Goal: Task Accomplishment & Management: Complete application form

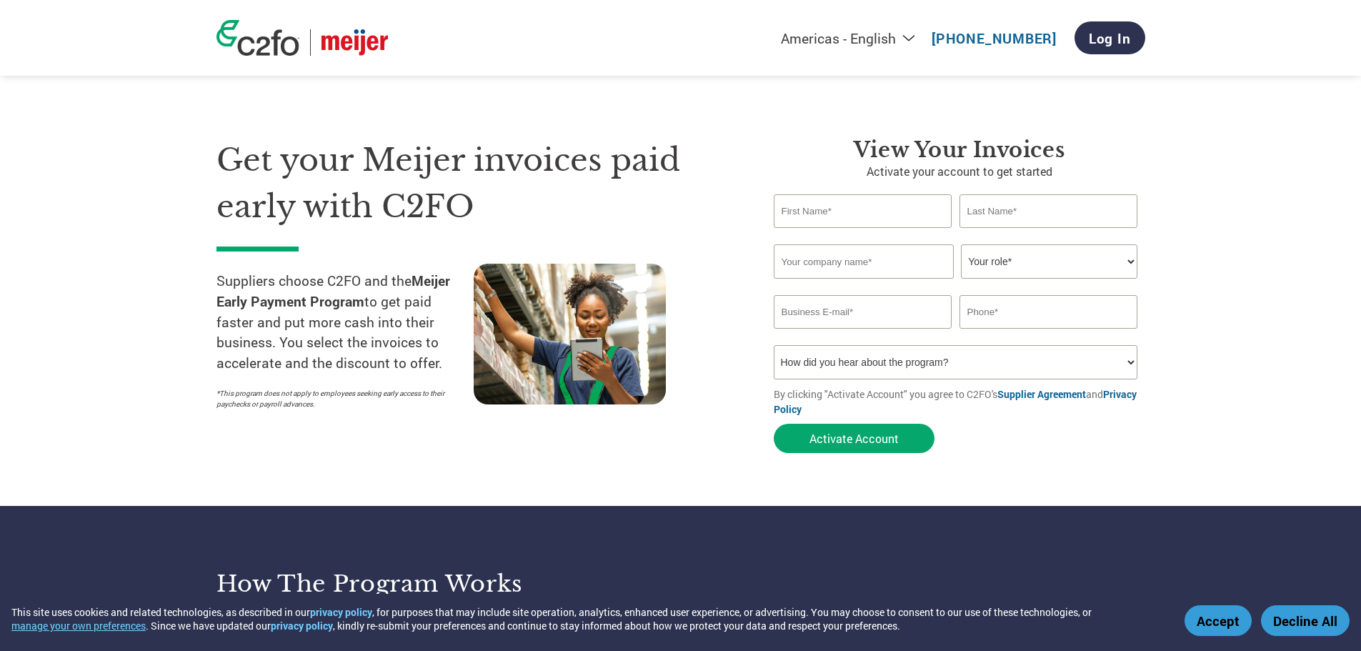
click at [1264, 236] on section "Get your Meijer invoices paid early with C2FO Suppliers choose C2FO and the Mei…" at bounding box center [680, 281] width 1361 height 449
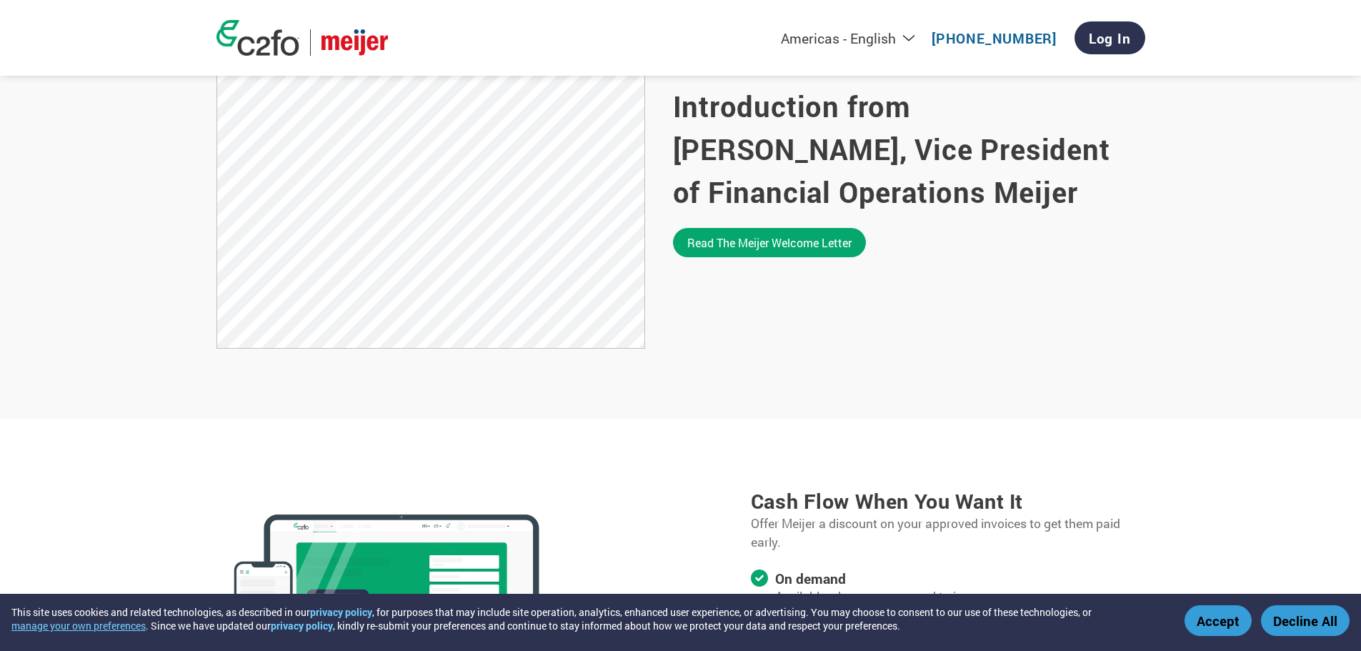
scroll to position [1000, 0]
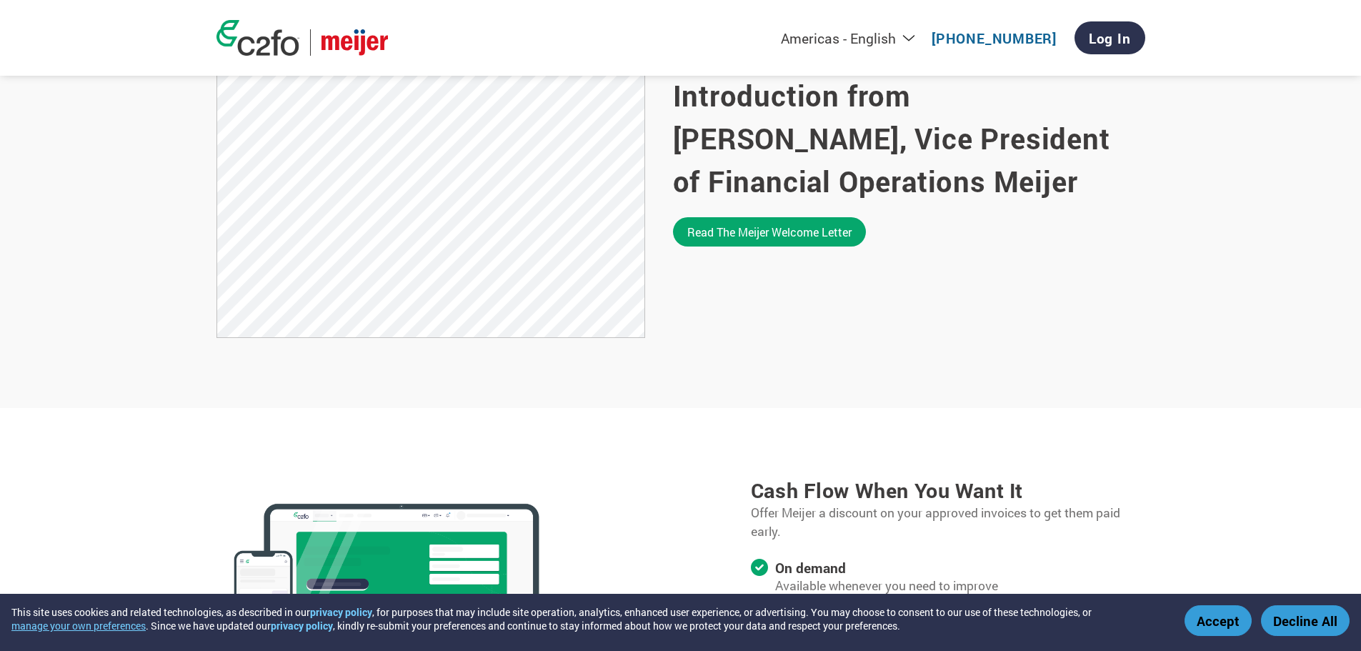
click at [1224, 620] on button "Accept" at bounding box center [1217, 620] width 67 height 31
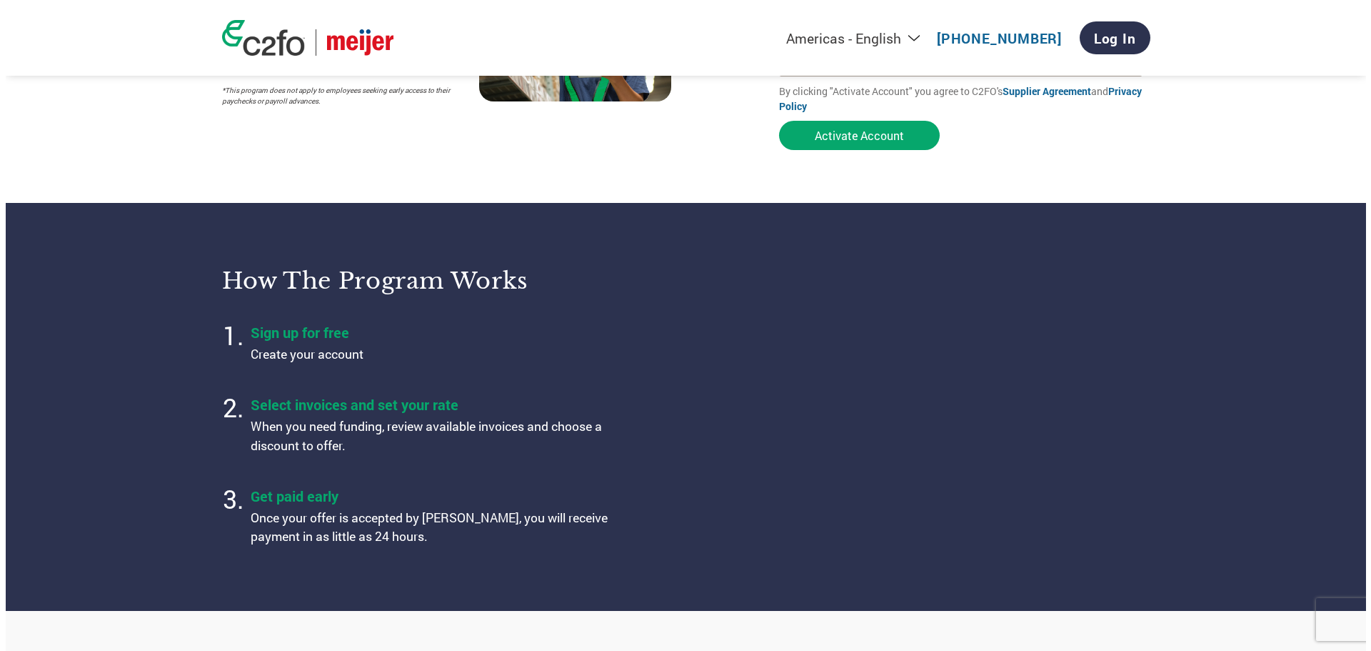
scroll to position [0, 0]
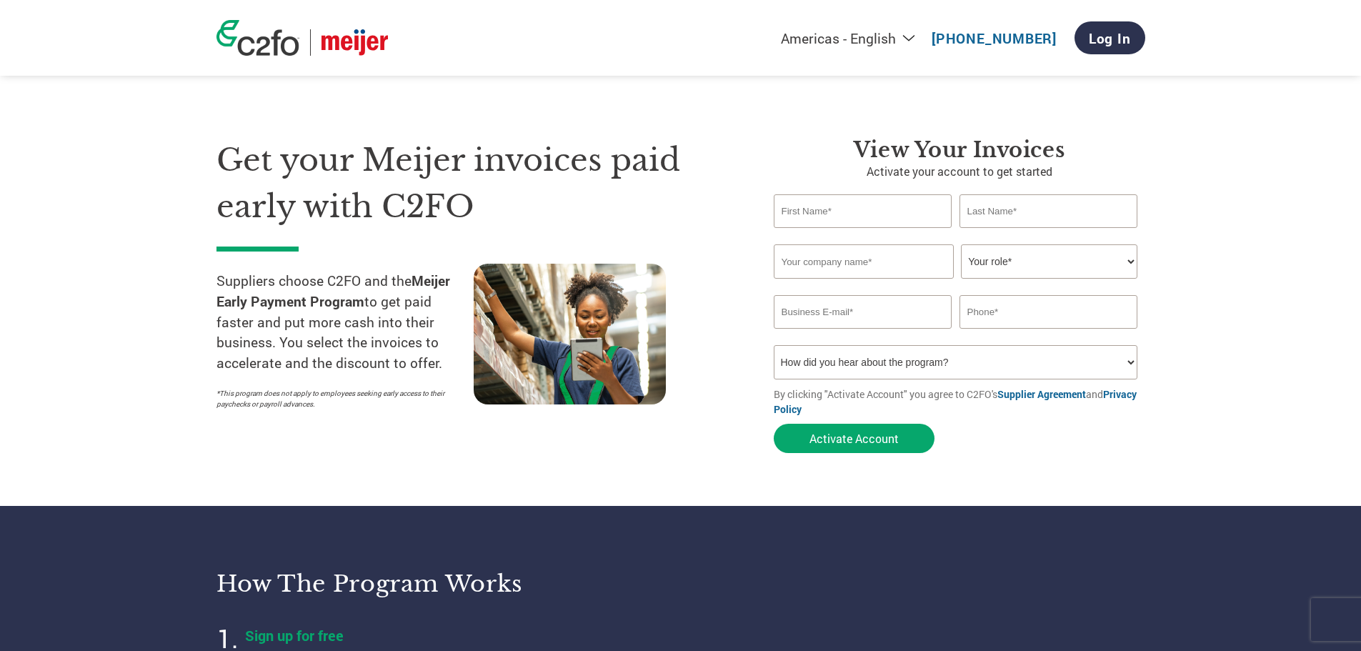
click at [1288, 166] on section "Get your Meijer invoices paid early with C2FO Suppliers choose C2FO and the Mei…" at bounding box center [680, 281] width 1361 height 449
click at [856, 219] on input "text" at bounding box center [863, 211] width 179 height 34
type input "[PERSON_NAME]"
type input "[EMAIL_ADDRESS][DOMAIN_NAME]"
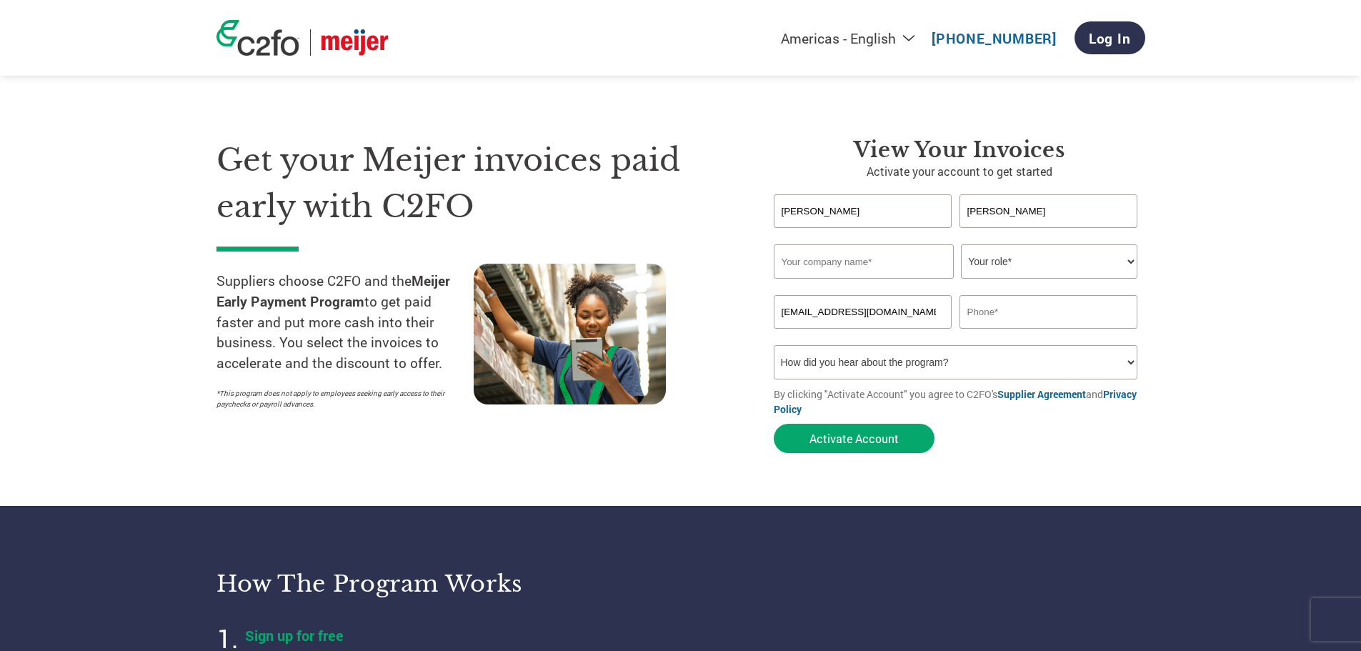
type input "5137066709"
click at [860, 269] on input "text" at bounding box center [864, 261] width 180 height 34
type input "Rodem Inc"
click at [989, 262] on select "Your role* CFO Controller Credit Manager Finance Director Treasurer CEO Preside…" at bounding box center [1049, 261] width 176 height 34
select select "ACCOUNTING"
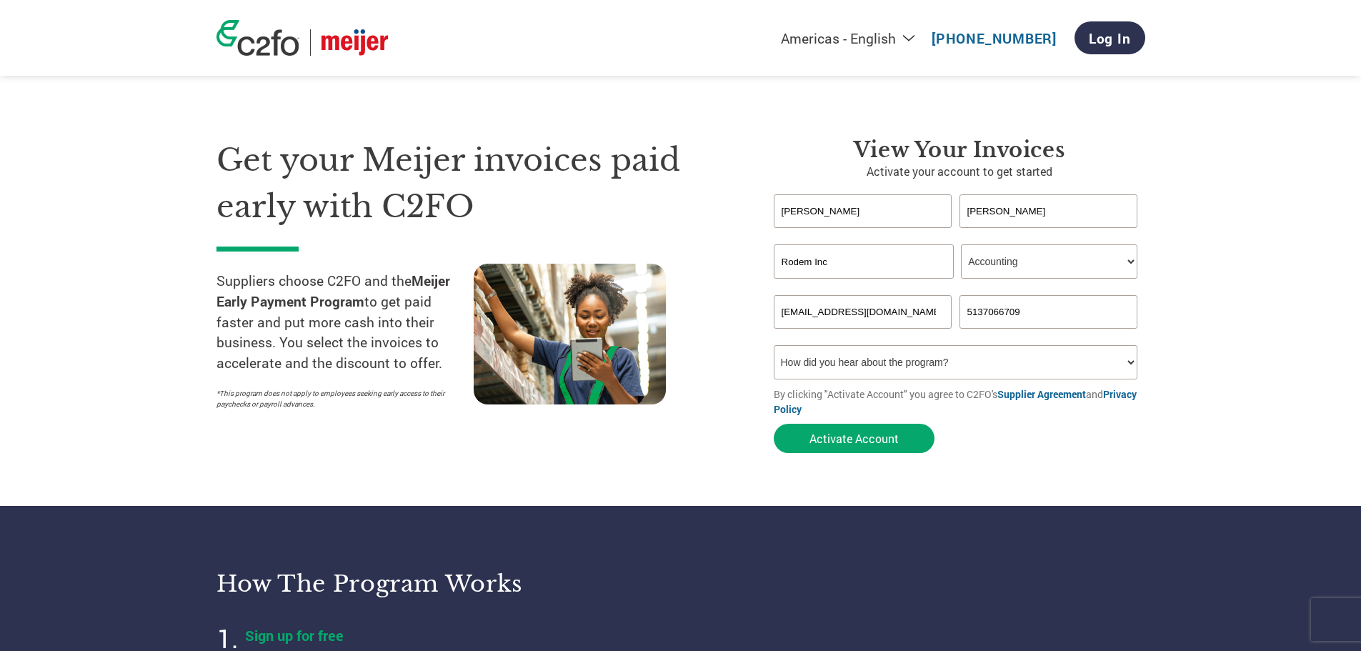
click at [961, 244] on select "Your role* CFO Controller Credit Manager Finance Director Treasurer CEO Preside…" at bounding box center [1049, 261] width 176 height 34
click at [846, 295] on input "[EMAIL_ADDRESS][DOMAIN_NAME]" at bounding box center [863, 312] width 179 height 34
type input "[EMAIL_ADDRESS][DOMAIN_NAME]"
click at [916, 364] on select "How did you hear about the program? Received a letter Email Social Media Online…" at bounding box center [956, 362] width 364 height 34
select select "Email"
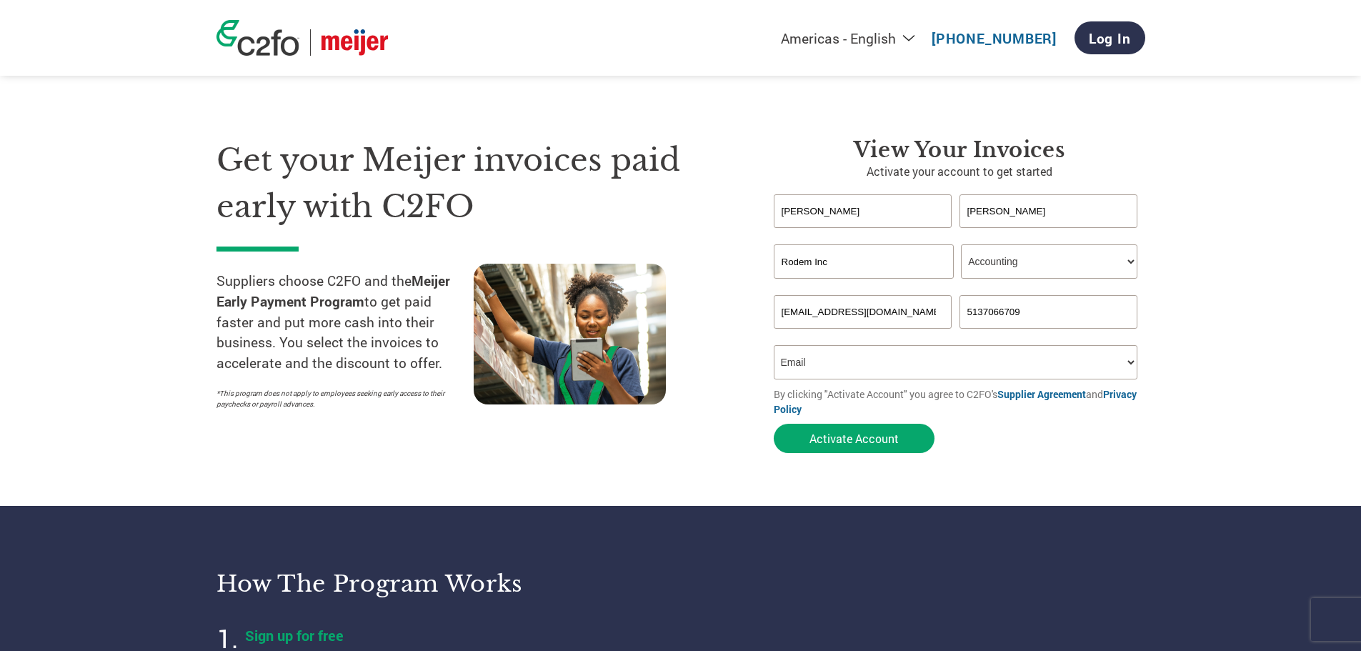
click at [774, 345] on select "How did you hear about the program? Received a letter Email Social Media Online…" at bounding box center [956, 362] width 364 height 34
click at [864, 445] on button "Activate Account" at bounding box center [854, 438] width 161 height 29
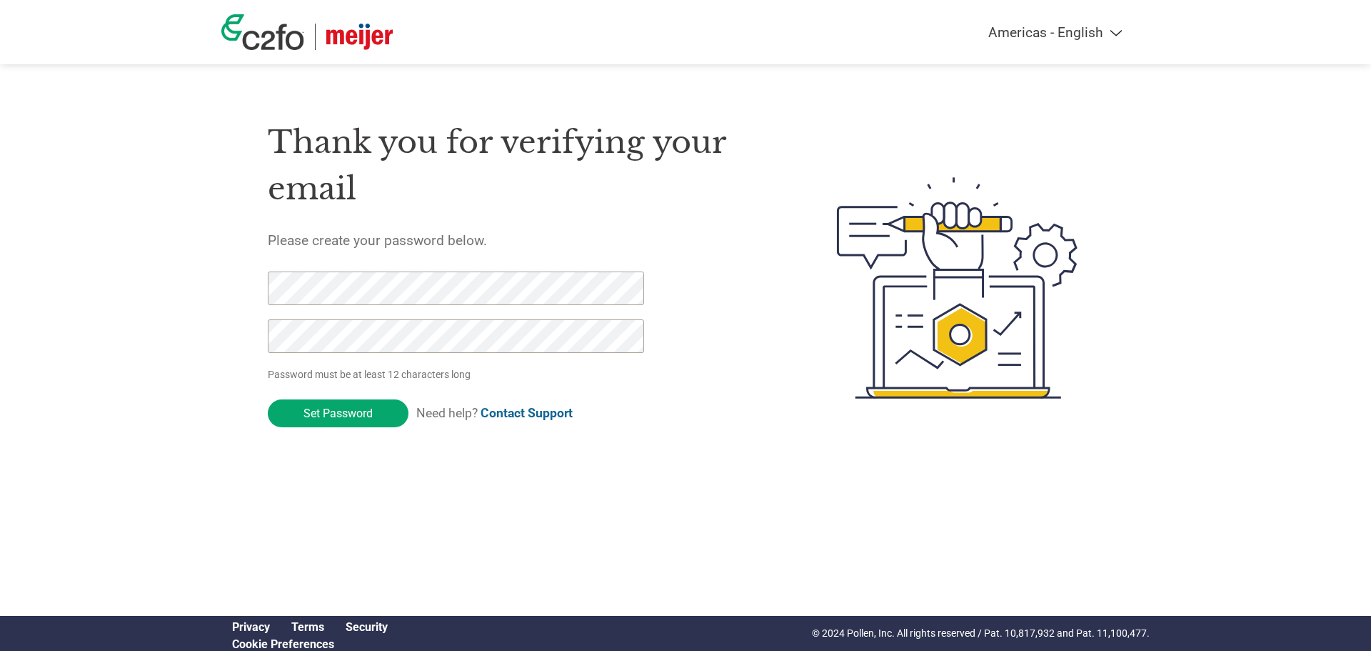
click at [197, 272] on div "Americas - English Américas - Español Américas - Português Amériques - Français…" at bounding box center [685, 231] width 1371 height 462
click at [212, 261] on div "Americas - English Américas - Español Américas - Português Amériques - Français…" at bounding box center [685, 231] width 1371 height 462
click at [195, 265] on div "Americas - English Américas - Español [GEOGRAPHIC_DATA] - Português Amériques -…" at bounding box center [685, 231] width 1371 height 462
drag, startPoint x: 336, startPoint y: 411, endPoint x: 201, endPoint y: 281, distance: 186.9
click at [201, 281] on div "Americas - English Américas - Español [GEOGRAPHIC_DATA] - Português Amériques -…" at bounding box center [685, 231] width 1371 height 462
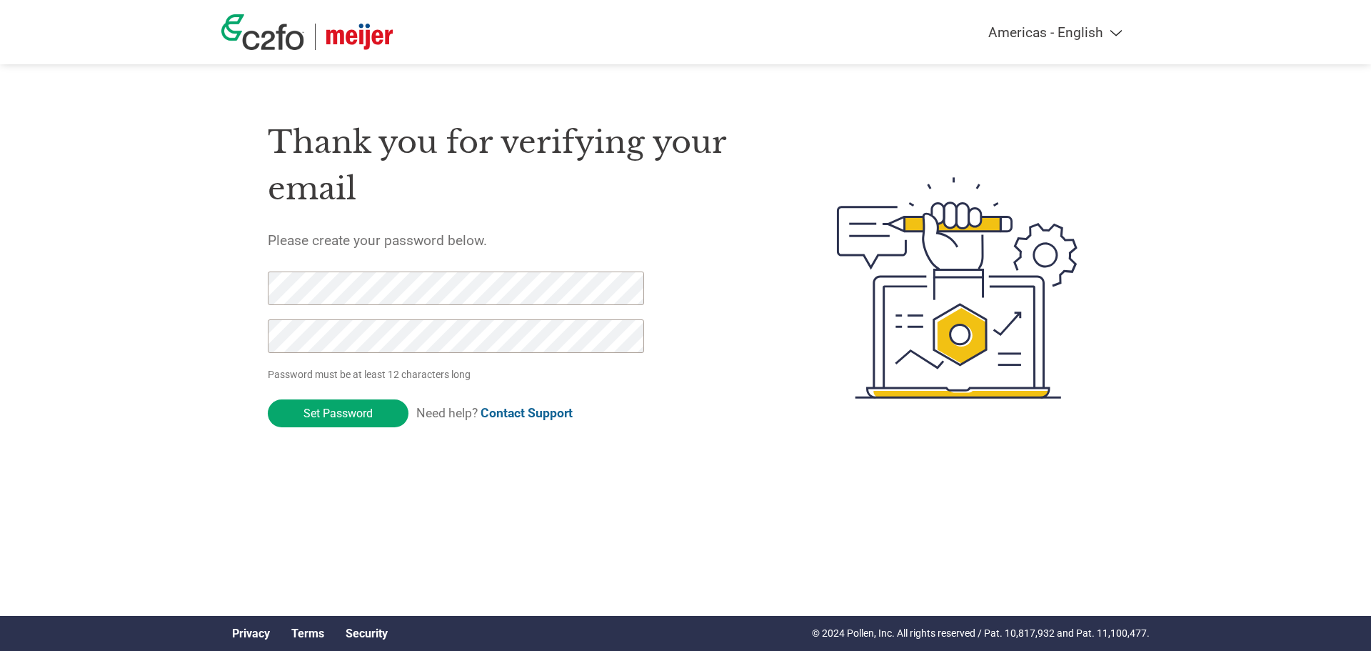
click at [321, 419] on input "Set Password" at bounding box center [338, 413] width 141 height 28
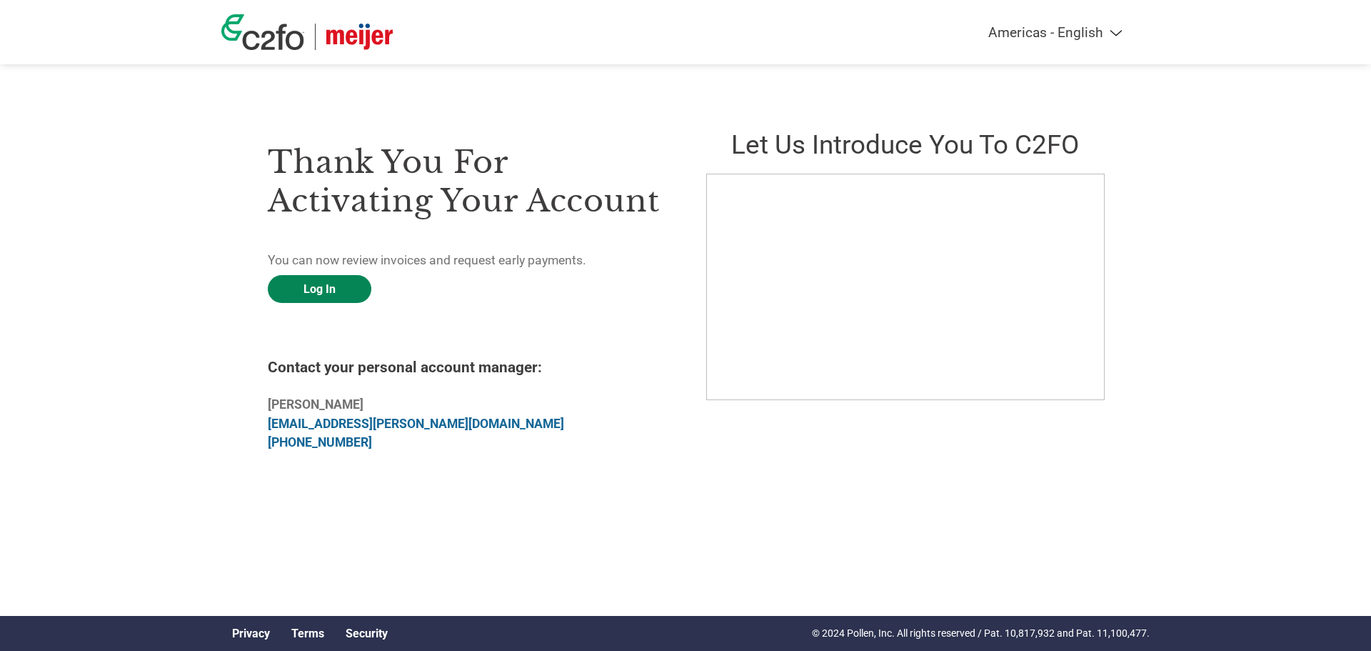
click at [325, 281] on link "Log In" at bounding box center [320, 289] width 104 height 28
